Goal: Task Accomplishment & Management: Complete application form

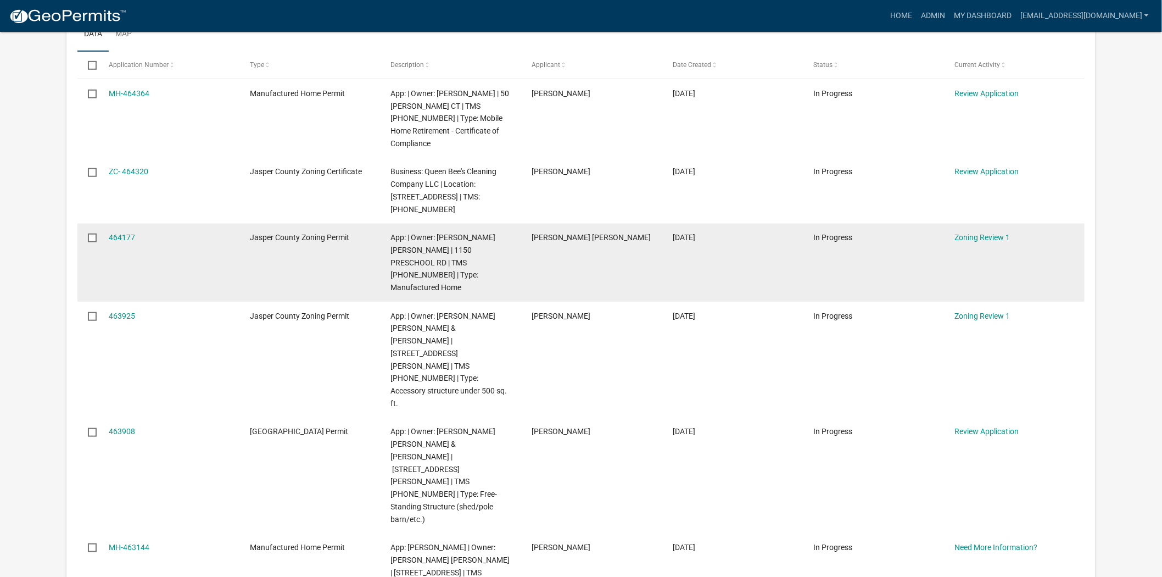
scroll to position [183, 0]
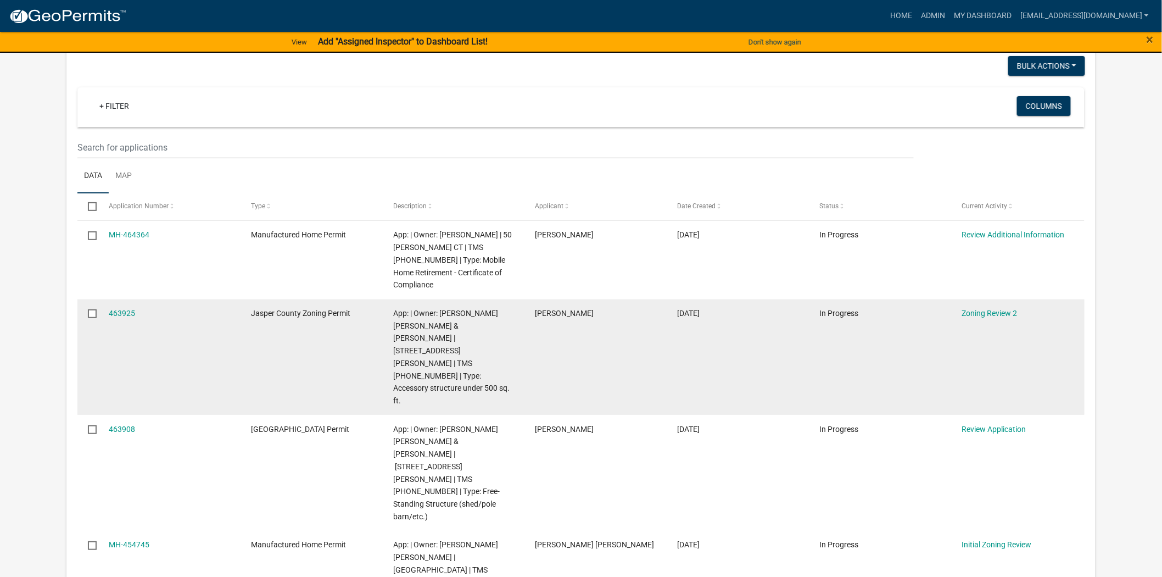
scroll to position [122, 0]
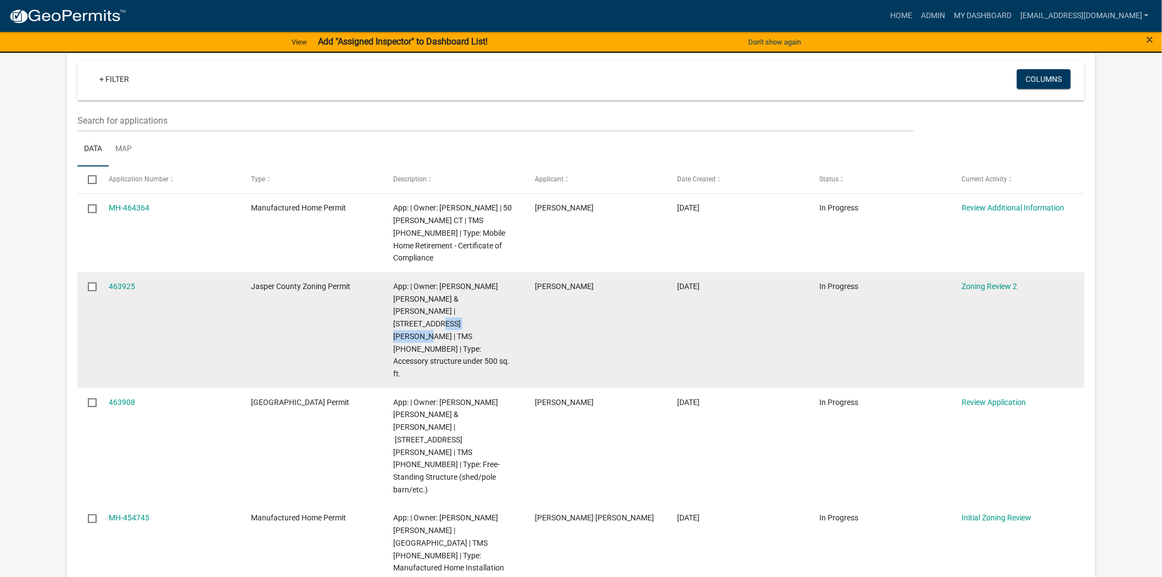
drag, startPoint x: 495, startPoint y: 310, endPoint x: 448, endPoint y: 311, distance: 47.3
click at [448, 311] on span "App: | Owner: [PERSON_NAME] [PERSON_NAME] & [PERSON_NAME] | [STREET_ADDRESS][PE…" at bounding box center [451, 330] width 116 height 96
copy span "059-02-00-021"
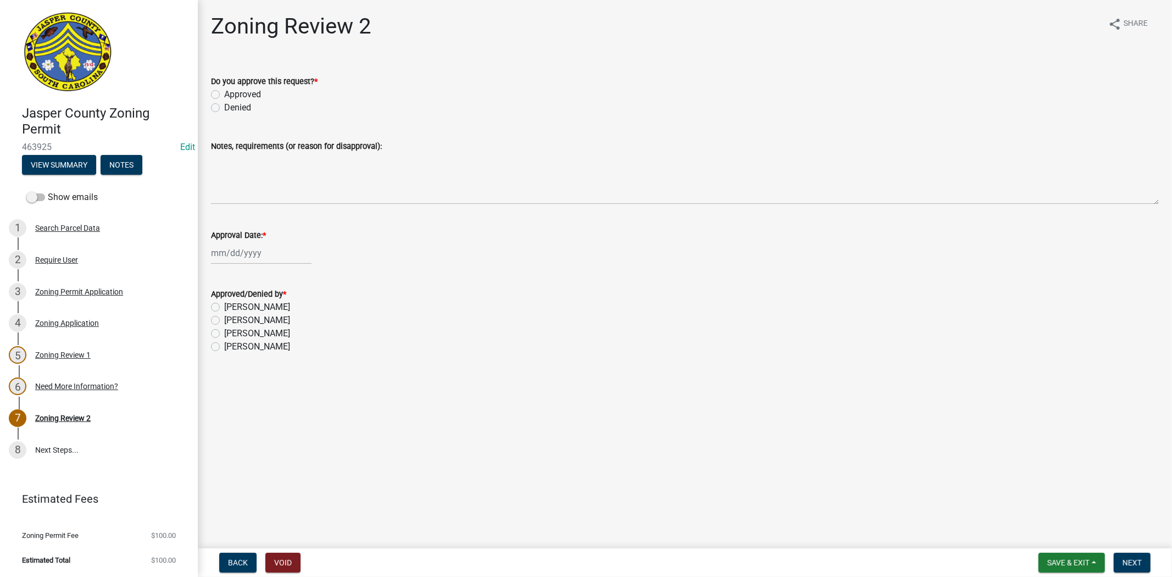
click at [224, 97] on label "Approved" at bounding box center [242, 94] width 37 height 13
click at [224, 95] on input "Approved" at bounding box center [227, 91] width 7 height 7
radio input "true"
select select "8"
select select "2025"
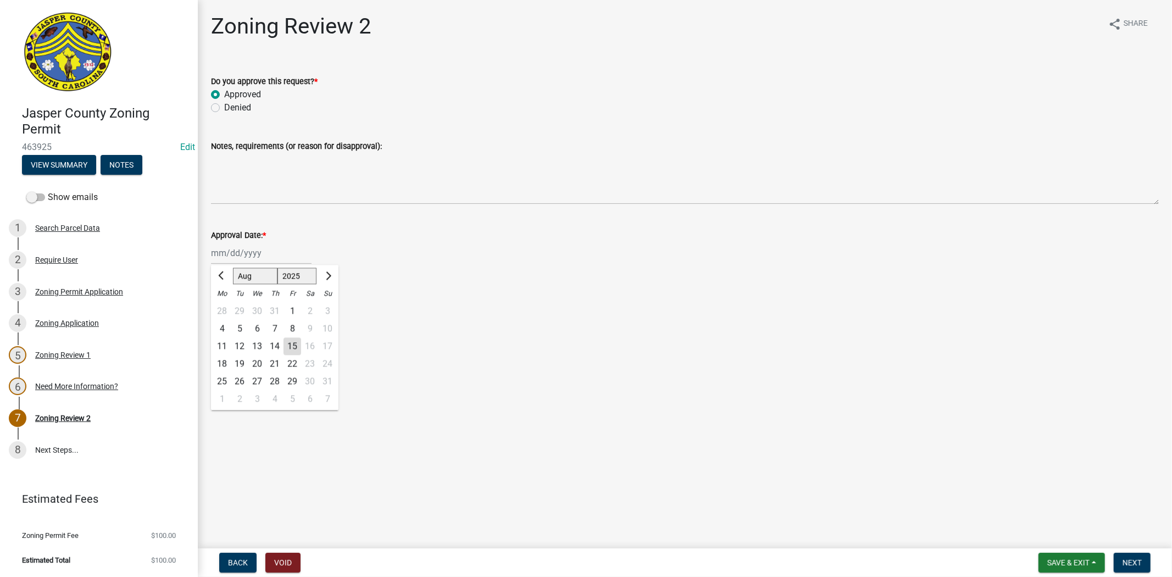
click at [220, 257] on div "Jan Feb Mar Apr May Jun Jul Aug Sep Oct Nov Dec 1525 1526 1527 1528 1529 1530 1…" at bounding box center [261, 253] width 101 height 23
click at [292, 345] on div "15" at bounding box center [292, 346] width 18 height 18
type input "[DATE]"
click at [224, 332] on label "Stephanie Oviedo" at bounding box center [257, 333] width 66 height 13
click at [224, 332] on input "Stephanie Oviedo" at bounding box center [227, 330] width 7 height 7
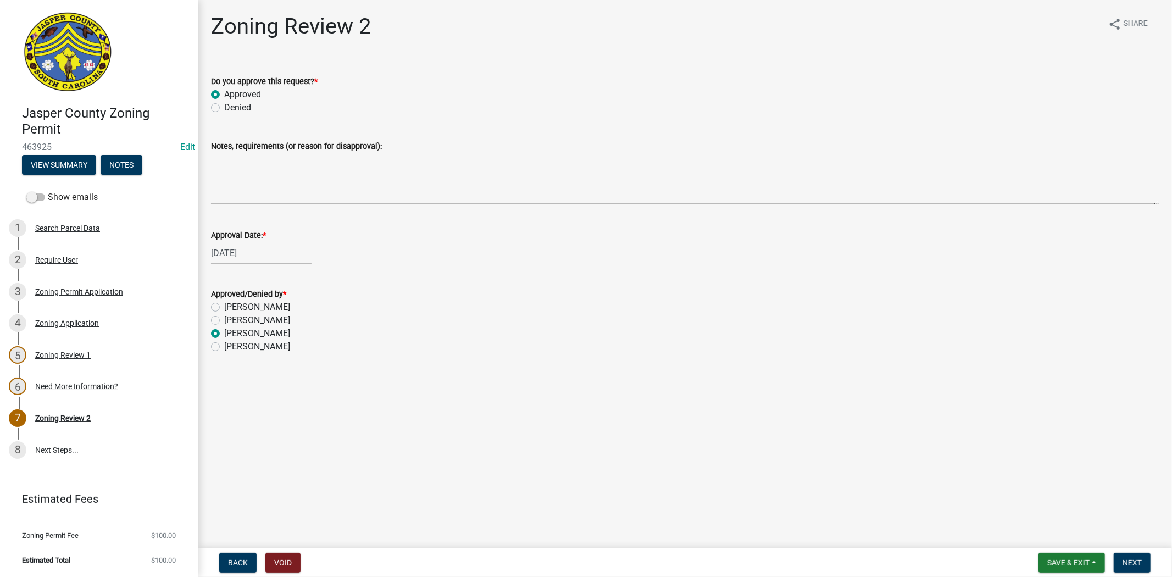
radio input "true"
click at [1057, 562] on span "Save & Exit" at bounding box center [1068, 562] width 42 height 9
click at [1041, 513] on button "Save" at bounding box center [1061, 507] width 88 height 26
click at [1048, 554] on button "Save & Exit" at bounding box center [1071, 563] width 66 height 20
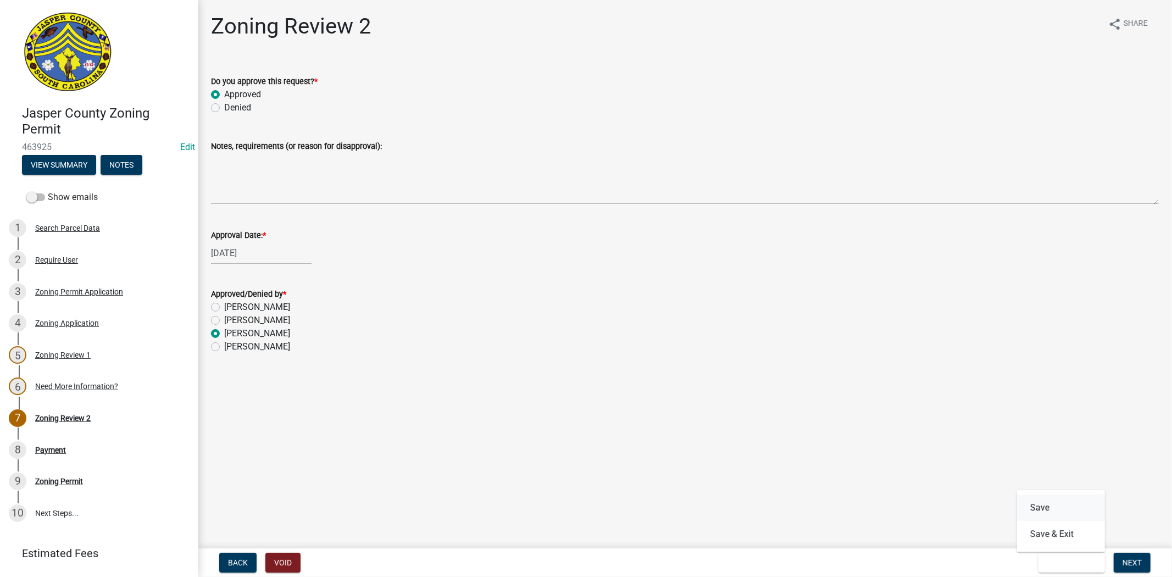
click at [1032, 504] on button "Save" at bounding box center [1061, 507] width 88 height 26
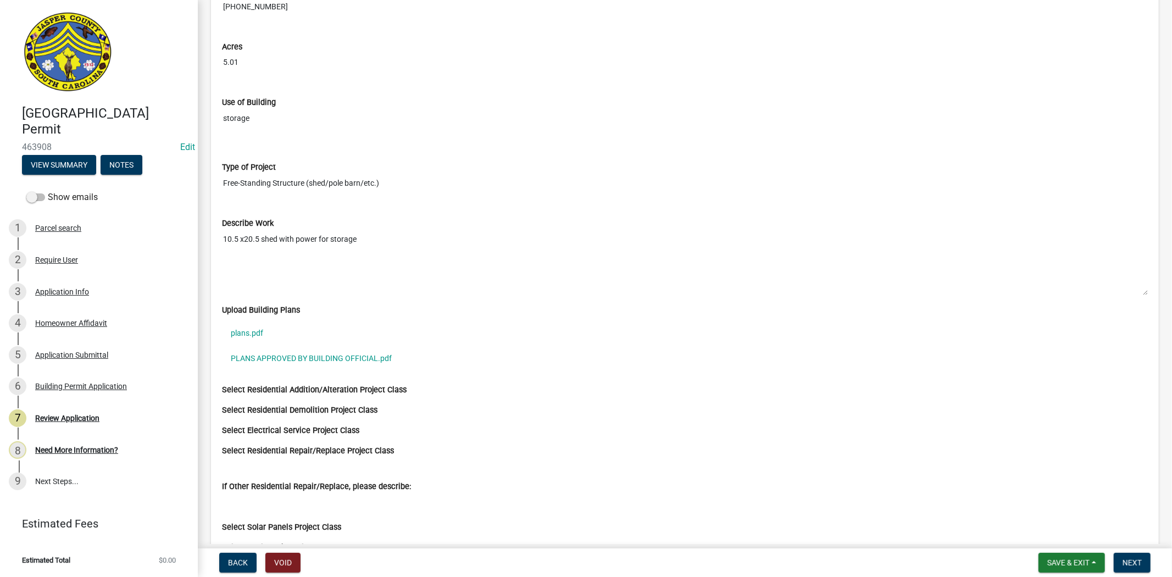
scroll to position [1770, 0]
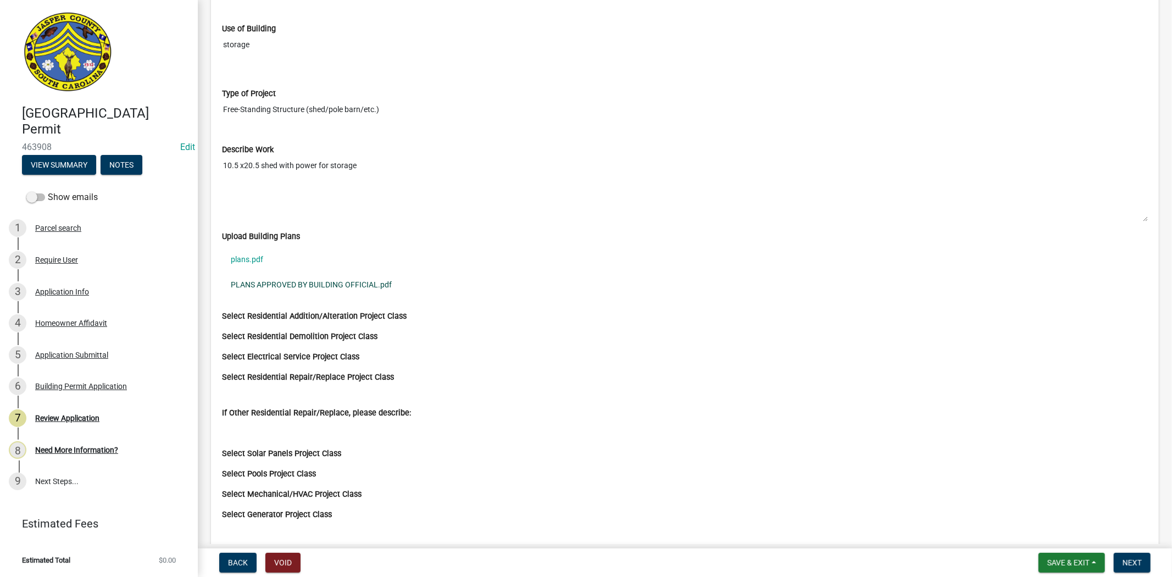
click at [359, 288] on link "PLANS APPROVED BY BUILDING OFFICIAL.pdf" at bounding box center [685, 284] width 926 height 25
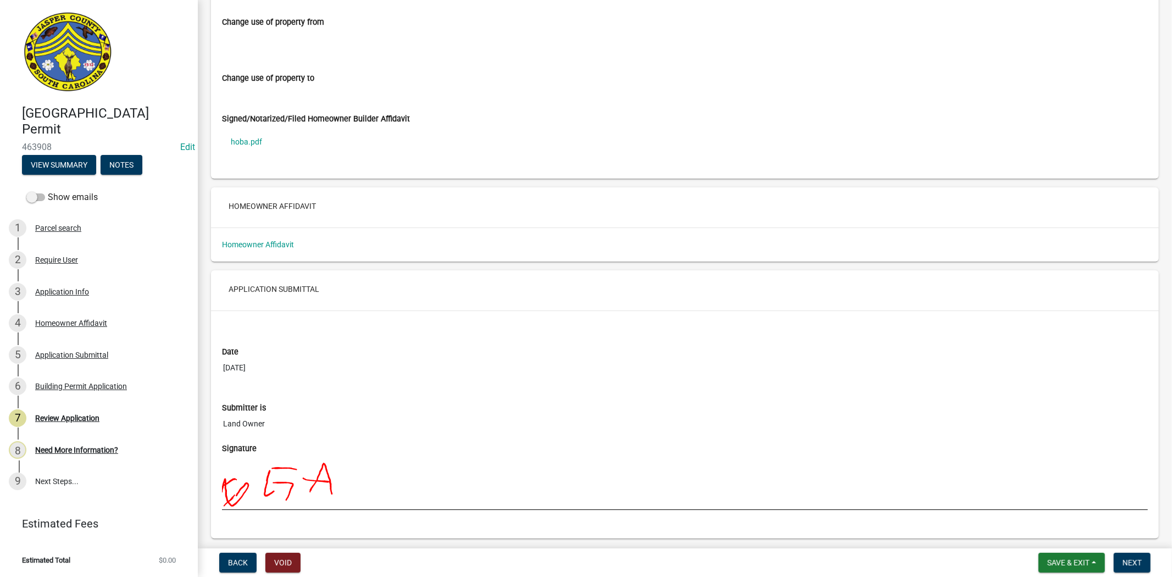
scroll to position [3033, 0]
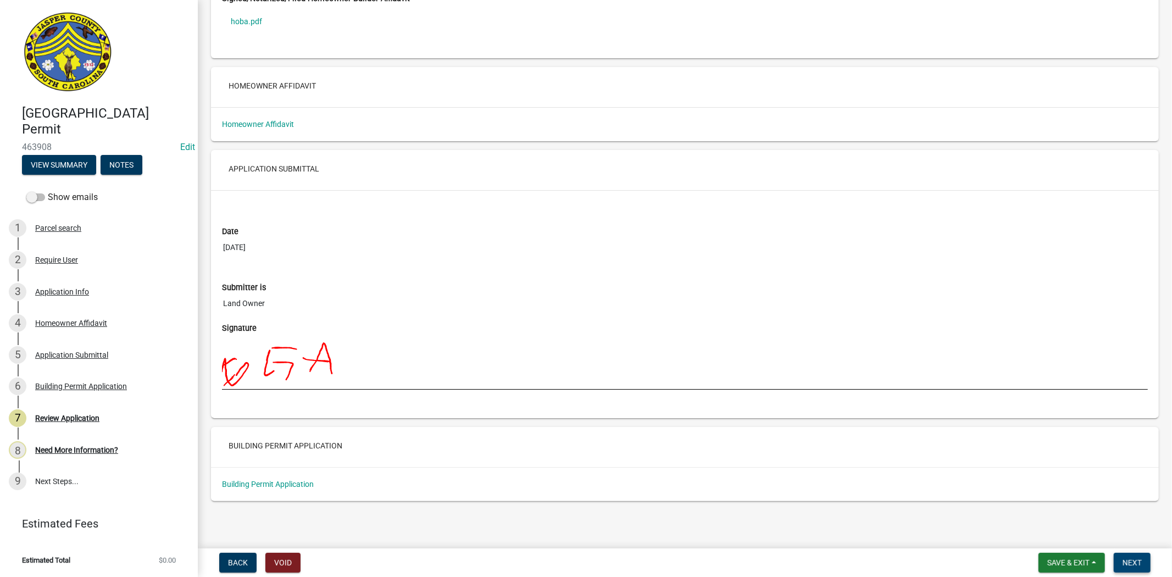
click at [1125, 562] on span "Next" at bounding box center [1131, 562] width 19 height 9
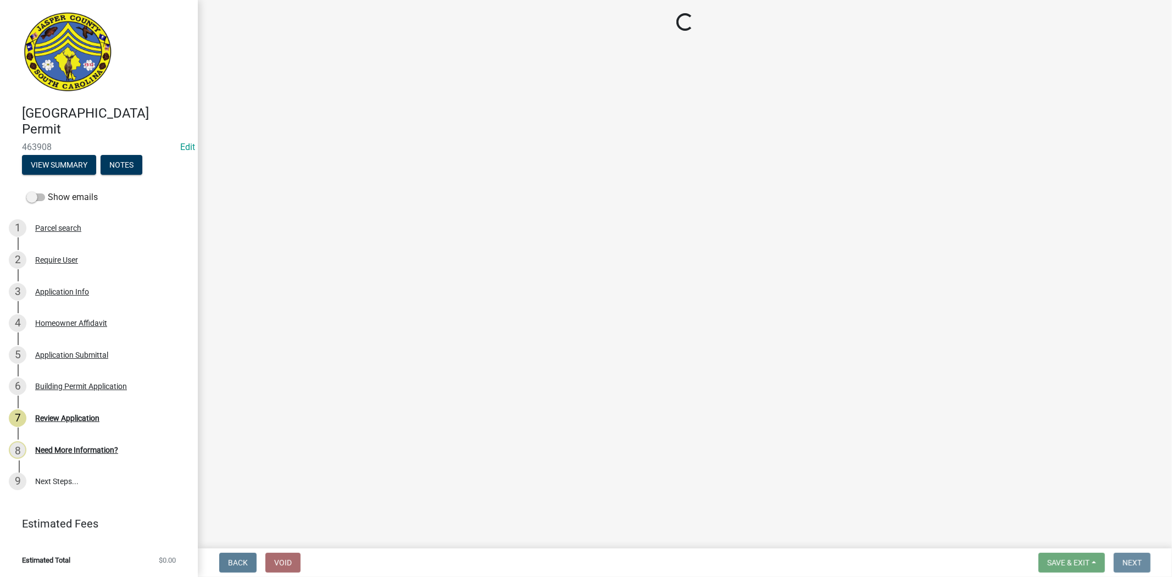
scroll to position [0, 0]
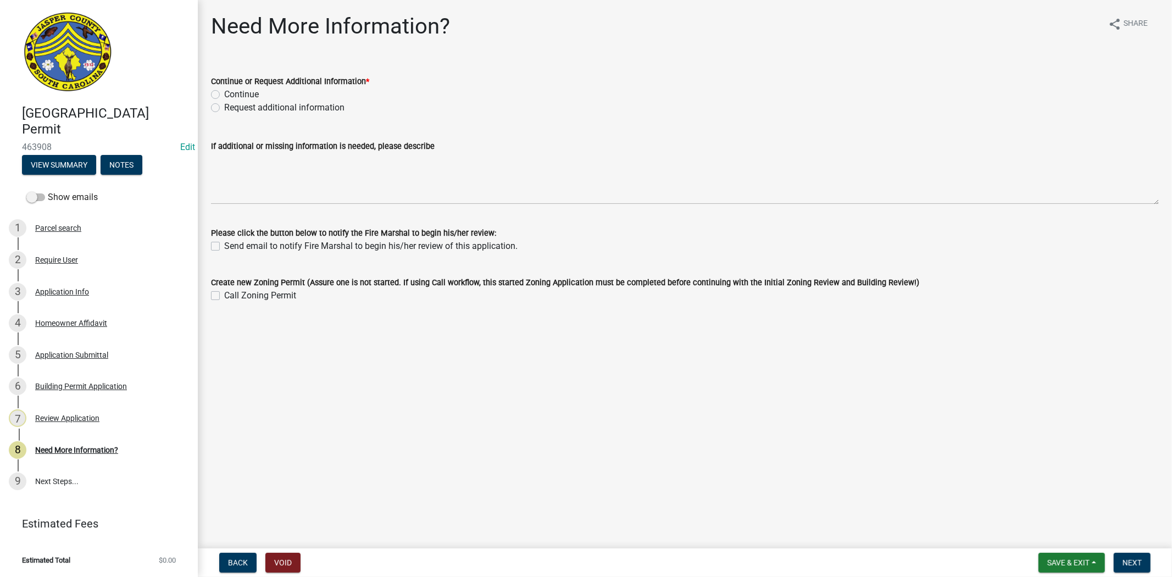
click at [224, 95] on label "Continue" at bounding box center [241, 94] width 35 height 13
click at [224, 95] on input "Continue" at bounding box center [227, 91] width 7 height 7
radio input "true"
click at [1136, 564] on span "Next" at bounding box center [1131, 562] width 19 height 9
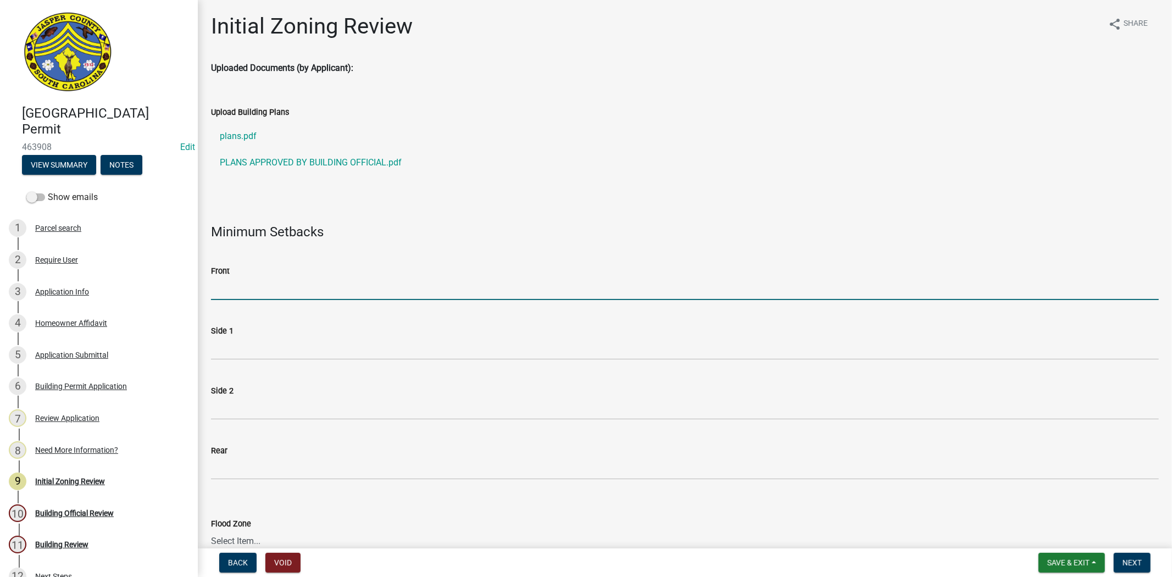
click at [254, 286] on input "Front" at bounding box center [685, 288] width 948 height 23
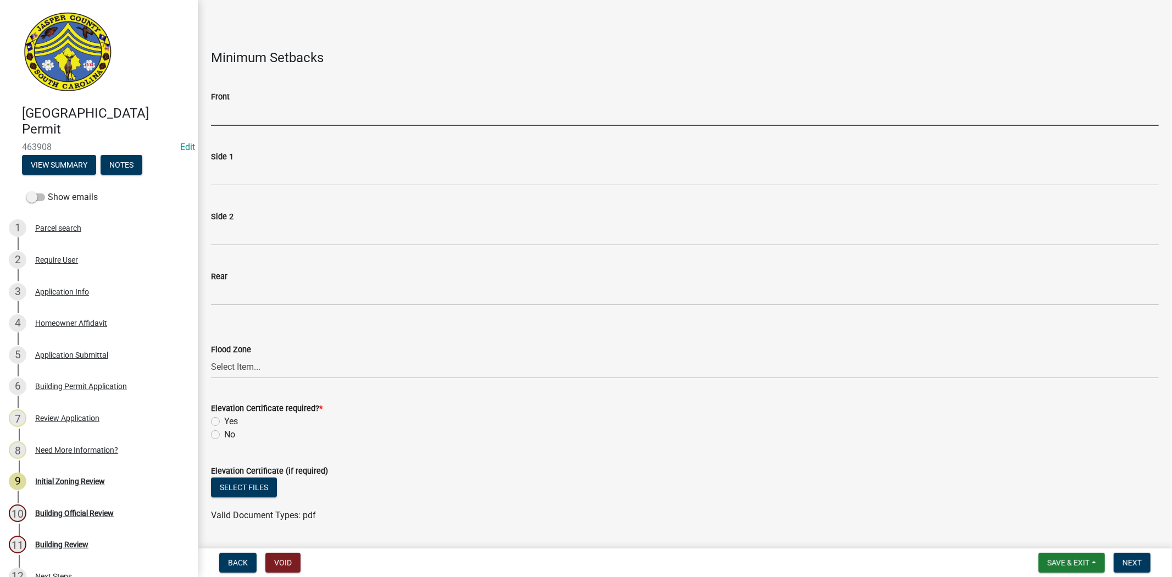
scroll to position [183, 0]
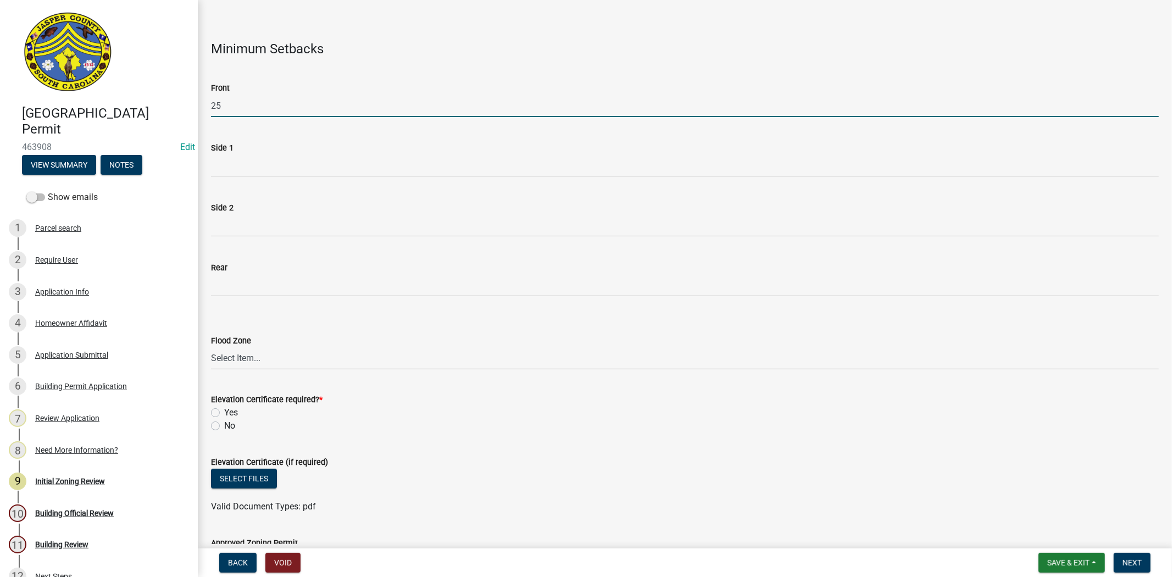
type input "25"
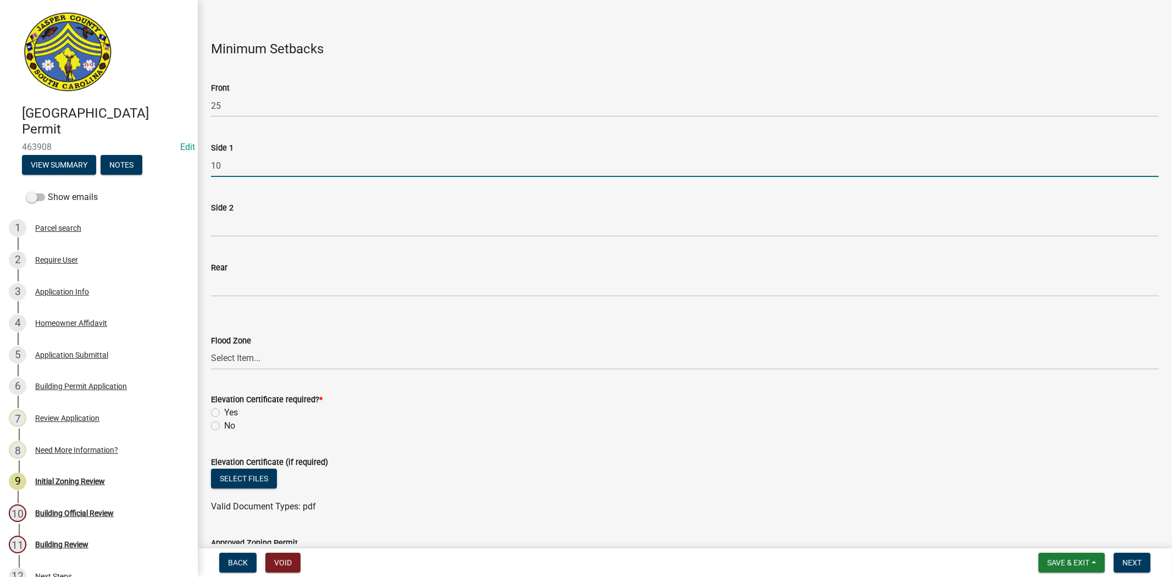
type input "10"
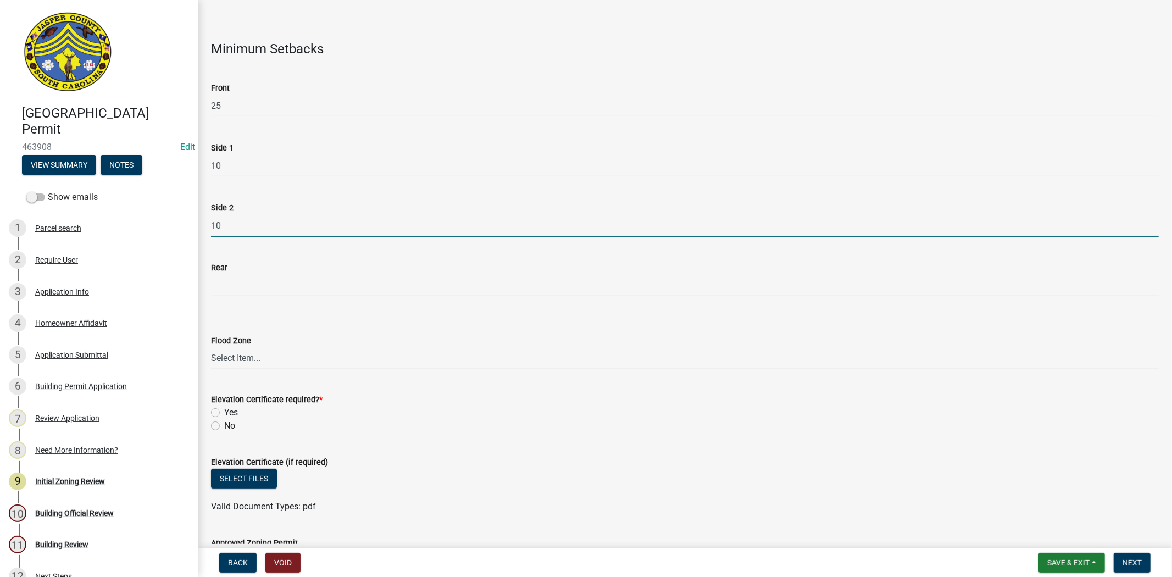
type input "10"
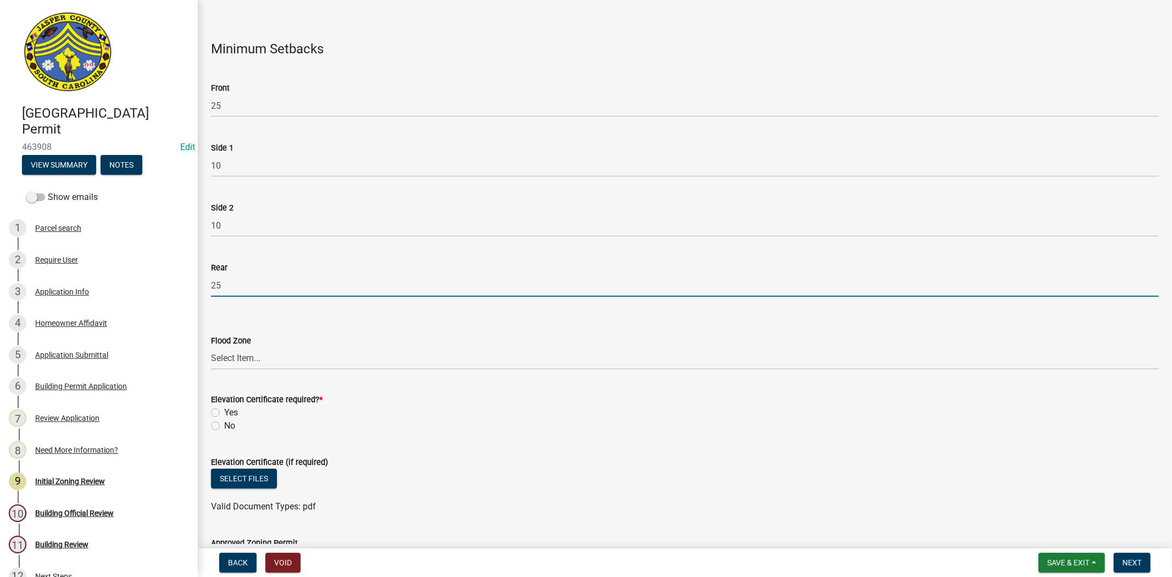
type input "25"
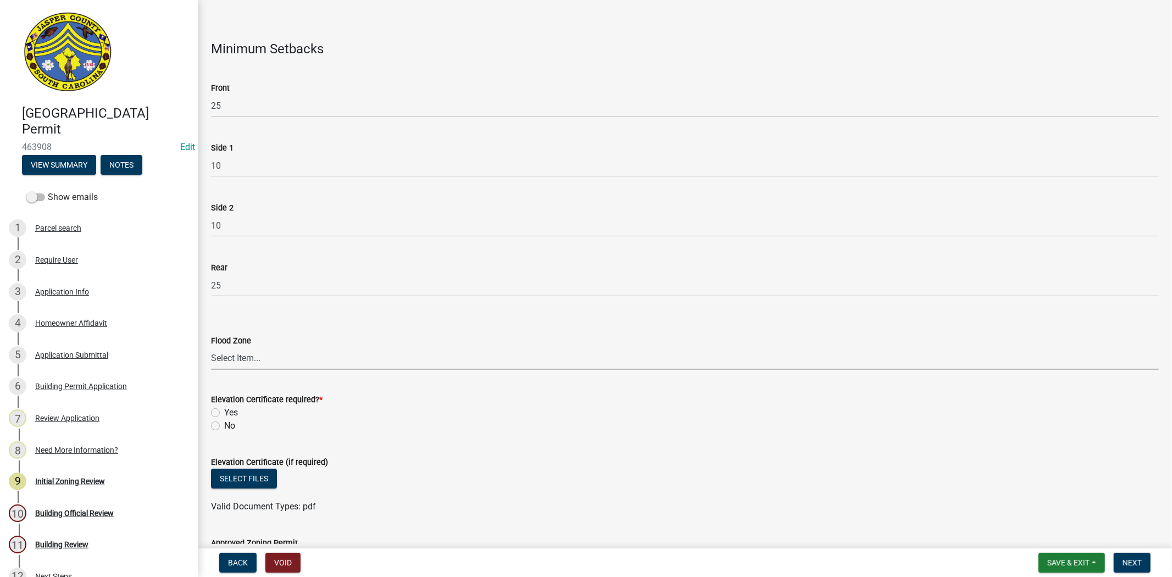
click at [242, 353] on select "Select Item... A AE X Shaded X N/A" at bounding box center [685, 358] width 948 height 23
click at [211, 347] on select "Select Item... A AE X Shaded X N/A" at bounding box center [685, 358] width 948 height 23
select select "61611ad6-14f2-499c-805c-58607f11e2fc"
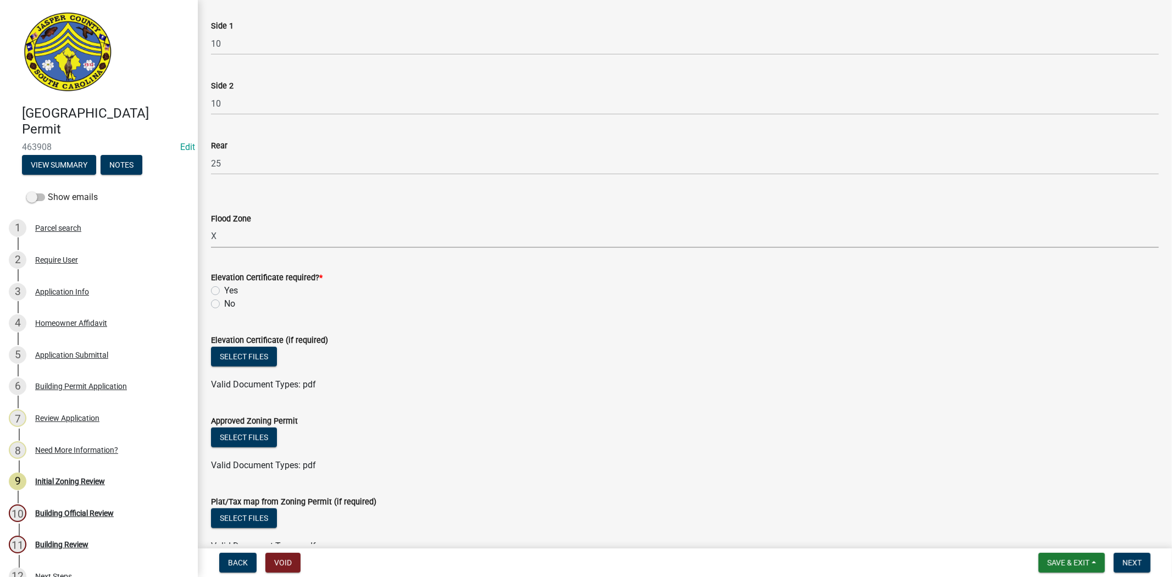
click at [224, 302] on label "No" at bounding box center [229, 303] width 11 height 13
click at [224, 302] on input "No" at bounding box center [227, 300] width 7 height 7
radio input "true"
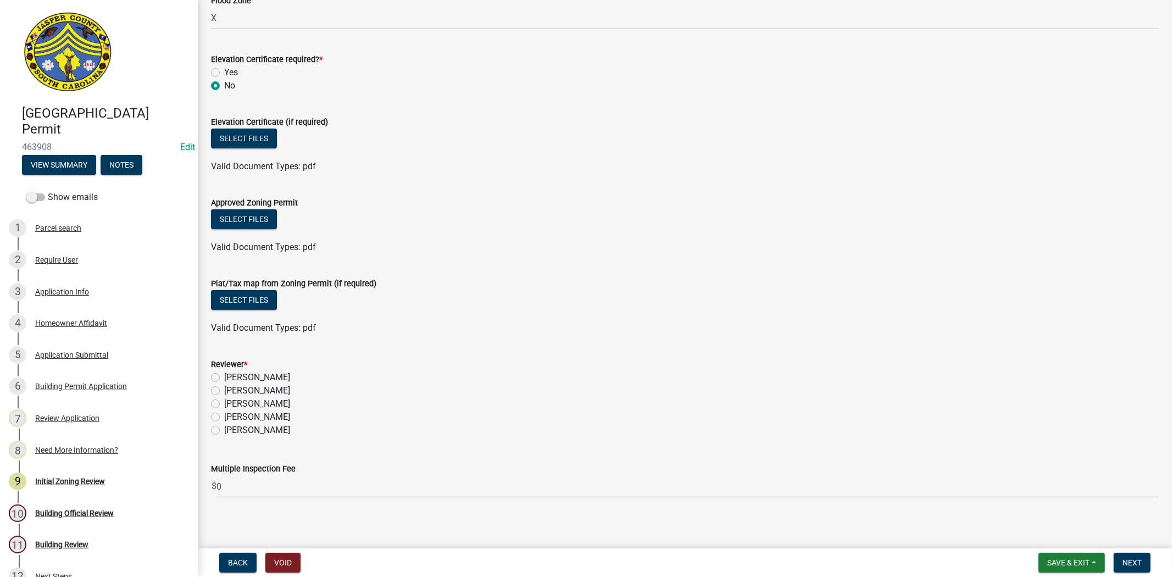
scroll to position [529, 0]
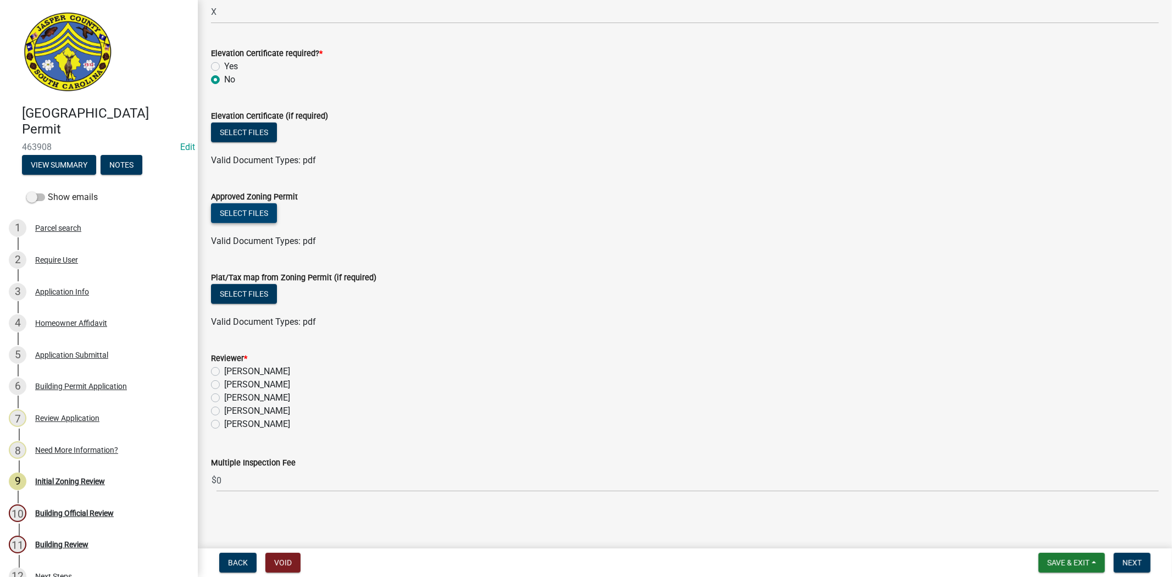
click at [248, 210] on button "Select files" at bounding box center [244, 213] width 66 height 20
click at [224, 410] on label "Stephanie Oviedo" at bounding box center [257, 410] width 66 height 13
click at [224, 410] on input "Stephanie Oviedo" at bounding box center [227, 407] width 7 height 7
radio input "true"
click at [1073, 562] on span "Save & Exit" at bounding box center [1068, 562] width 42 height 9
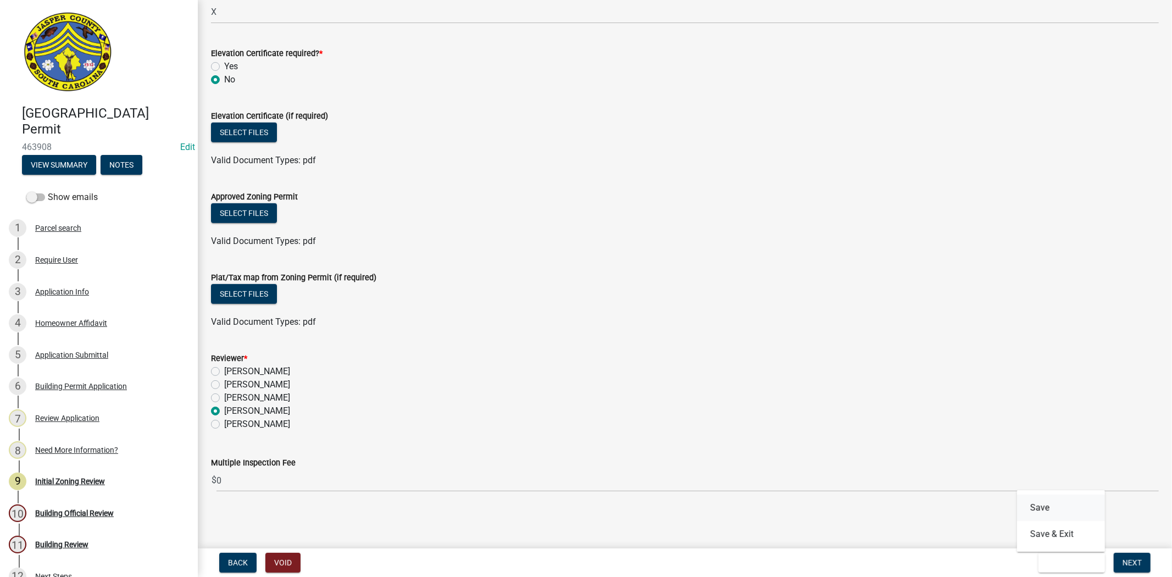
click at [1067, 515] on button "Save" at bounding box center [1061, 507] width 88 height 26
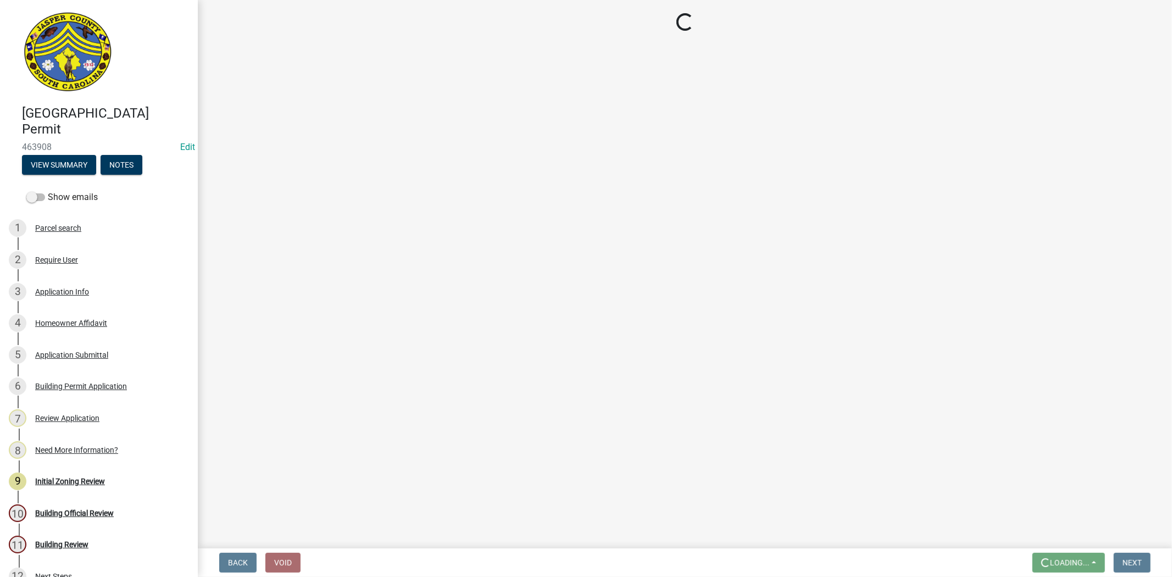
scroll to position [0, 0]
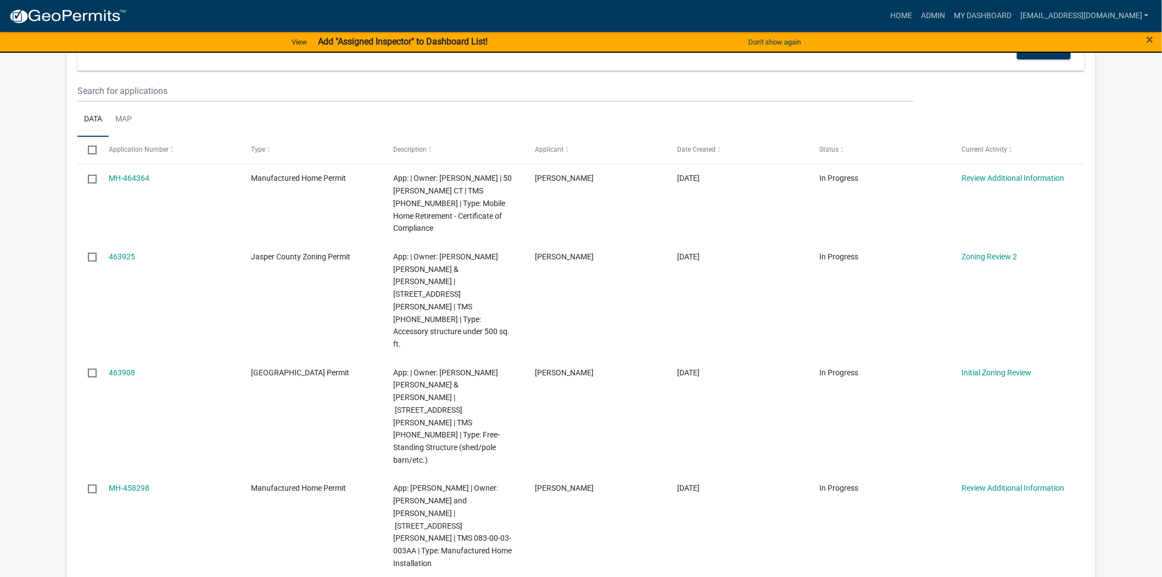
scroll to position [183, 0]
